Goal: Information Seeking & Learning: Learn about a topic

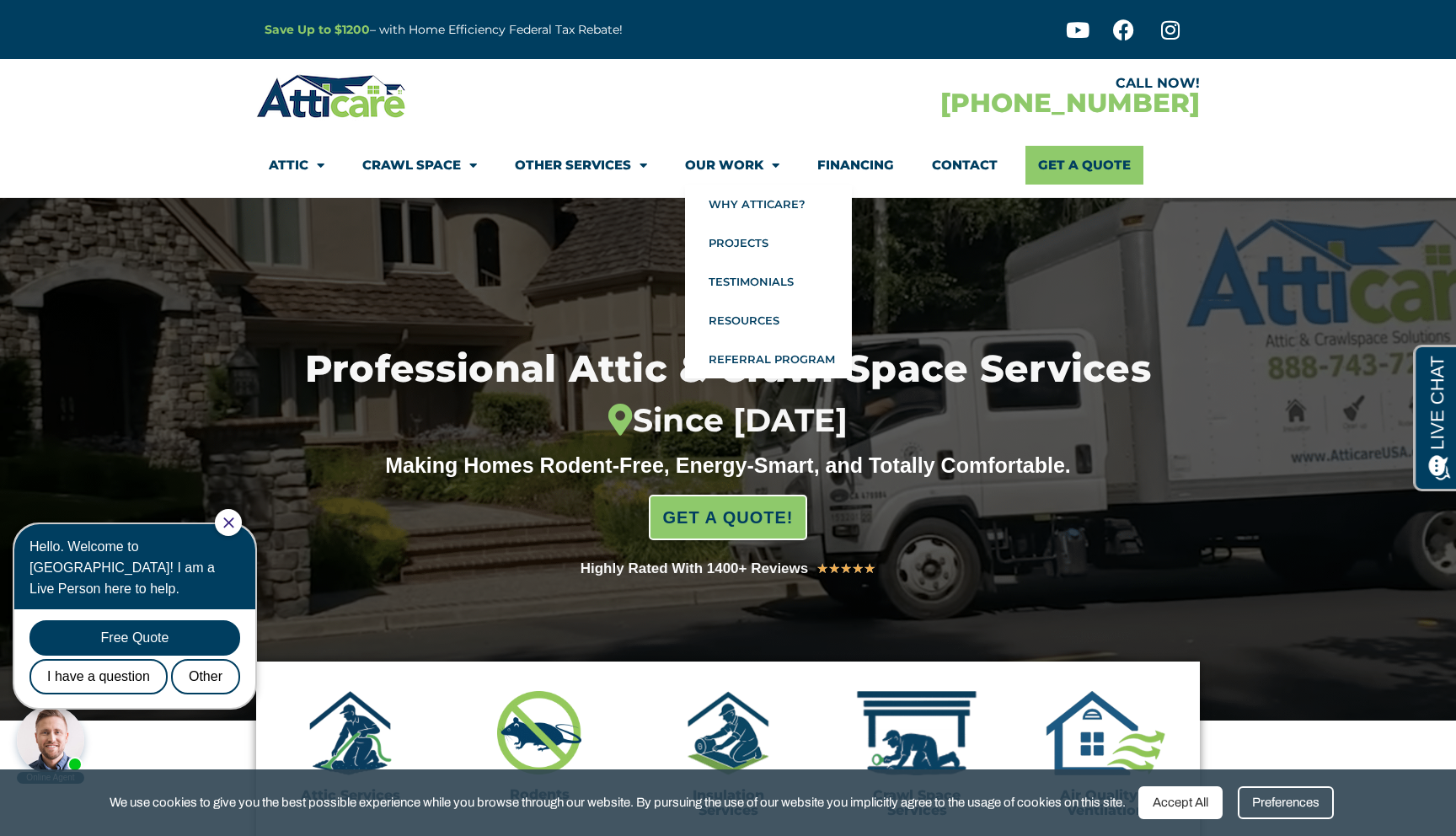
click at [730, 159] on link "Our Work" at bounding box center [732, 165] width 94 height 38
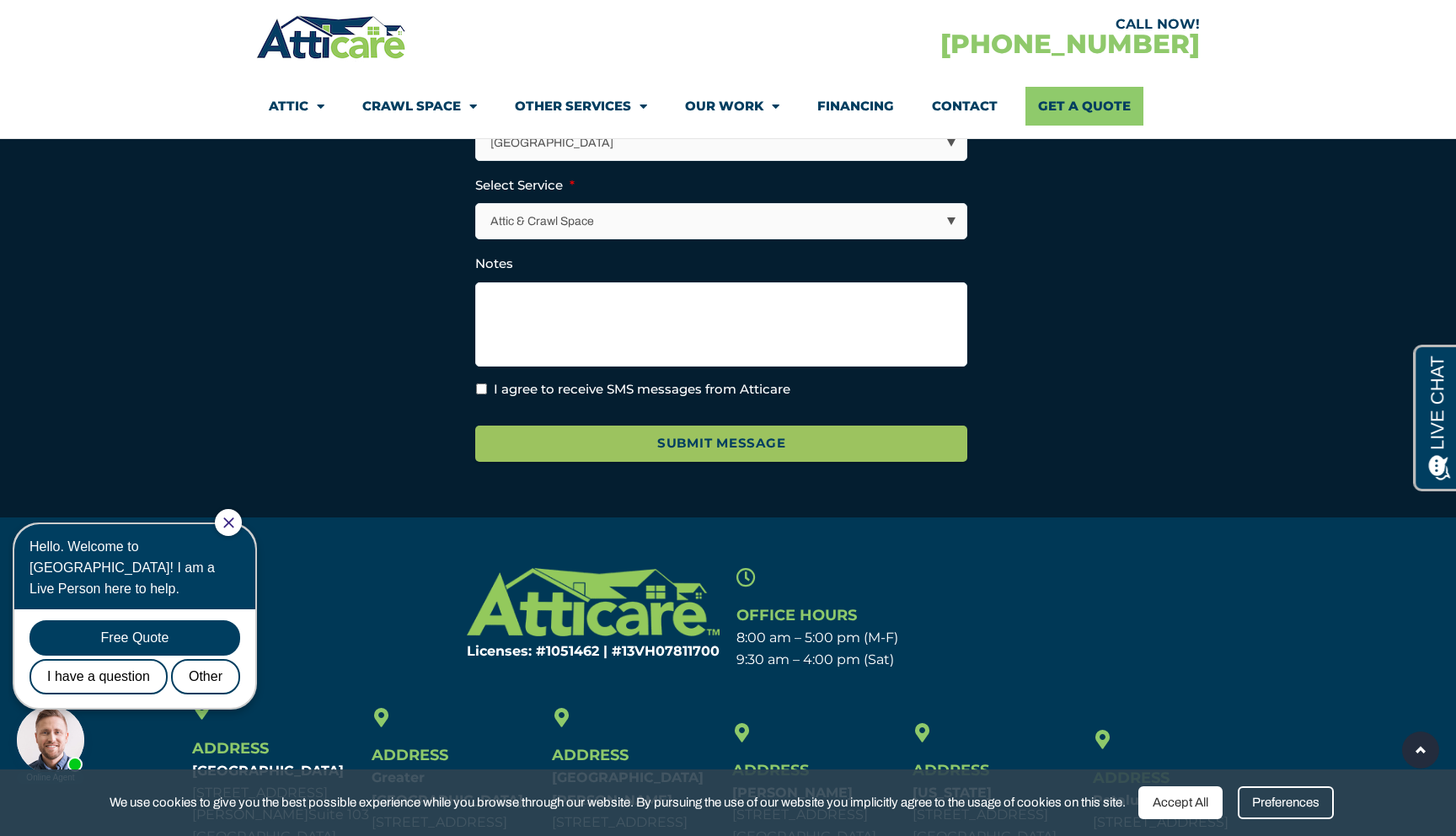
scroll to position [3660, 0]
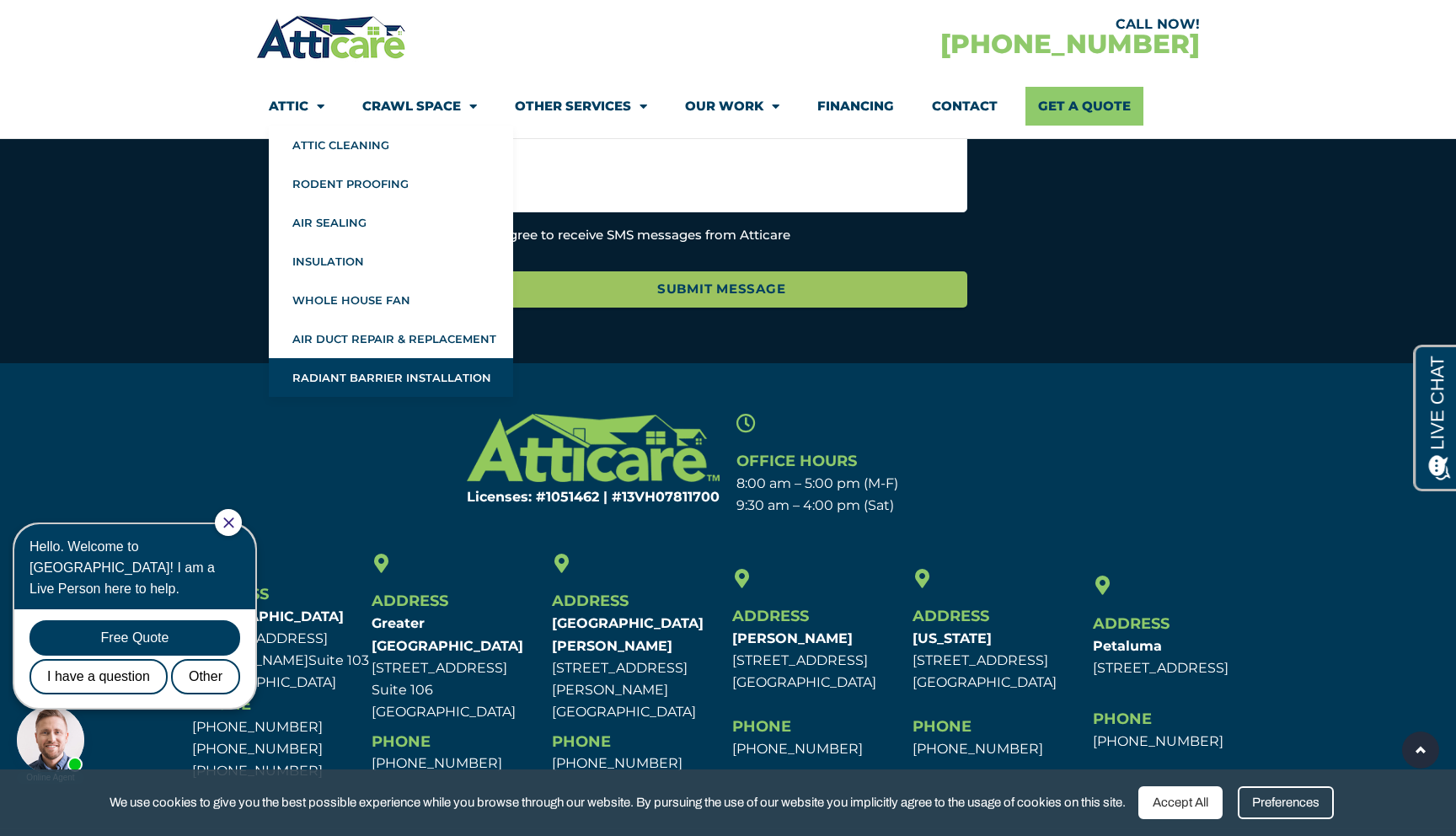
click at [315, 373] on link "Radiant Barrier Installation" at bounding box center [391, 377] width 245 height 38
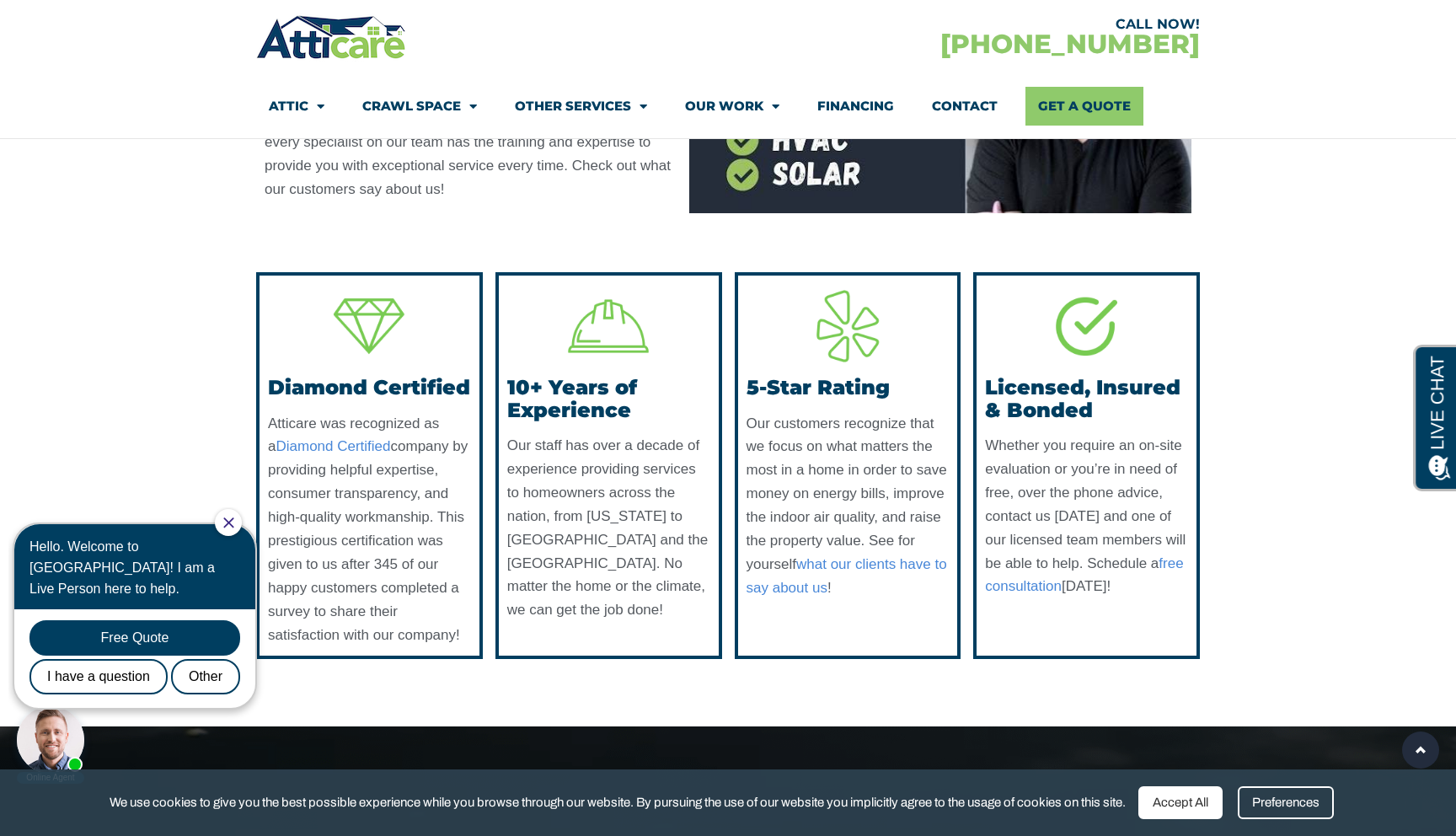
scroll to position [5266, 0]
